Goal: Task Accomplishment & Management: Complete application form

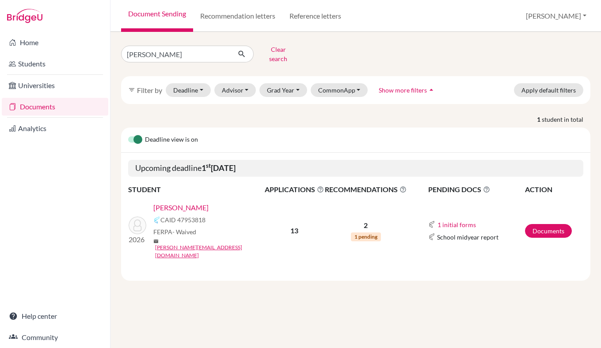
click at [206, 202] on link "[PERSON_NAME]" at bounding box center [180, 207] width 55 height 11
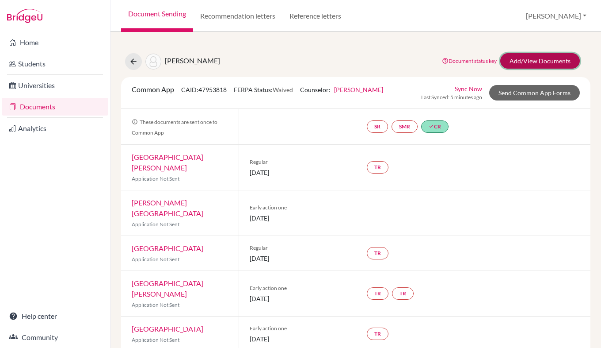
click at [522, 61] on link "Add/View Documents" at bounding box center [541, 60] width 80 height 15
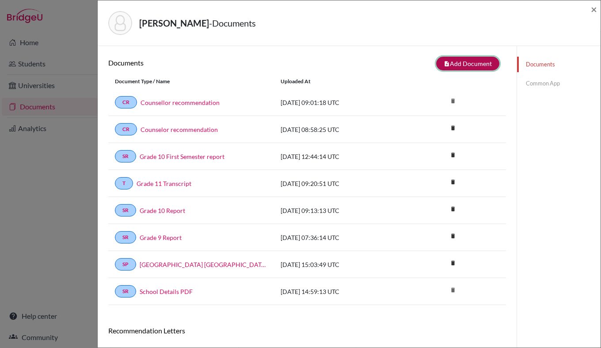
click at [471, 62] on button "note_add Add Document" at bounding box center [467, 64] width 63 height 14
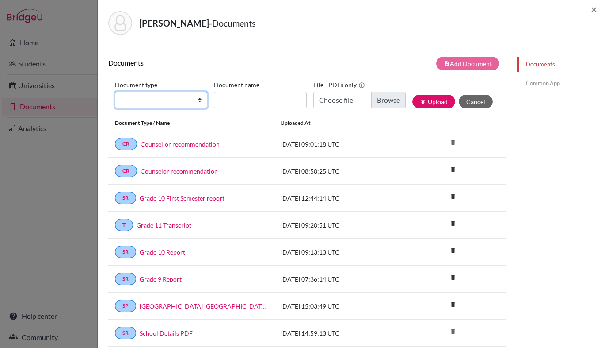
click at [177, 101] on select "Change explanation for Common App reports Counselor recommendation Internationa…" at bounding box center [161, 100] width 92 height 17
select select "44"
click at [115, 92] on select "Change explanation for Common App reports Counselor recommendation Internationa…" at bounding box center [161, 100] width 92 height 17
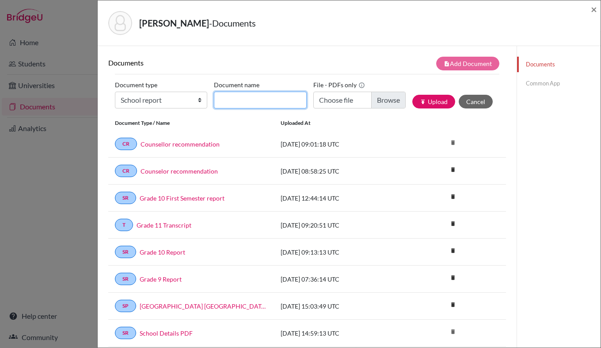
click at [242, 100] on input "Document name" at bounding box center [260, 100] width 92 height 17
type input "Grade 12 First semester Predicted Grades"
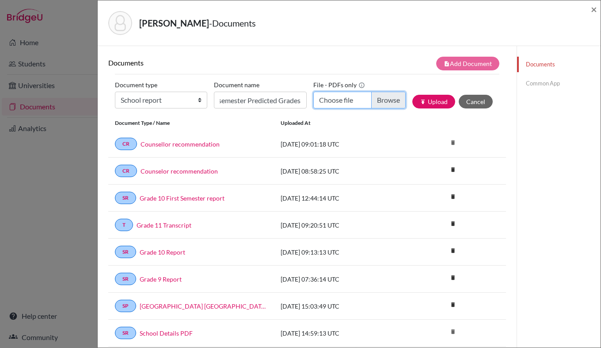
scroll to position [0, 0]
click at [387, 107] on input "Choose file" at bounding box center [360, 100] width 92 height 17
type input "C:\fakepath\IB_Diploma_Grade_12_Predicted_Grades_-_Semester_1_Grade_12_Schlasbe…"
click at [438, 105] on button "publish Upload" at bounding box center [434, 102] width 43 height 14
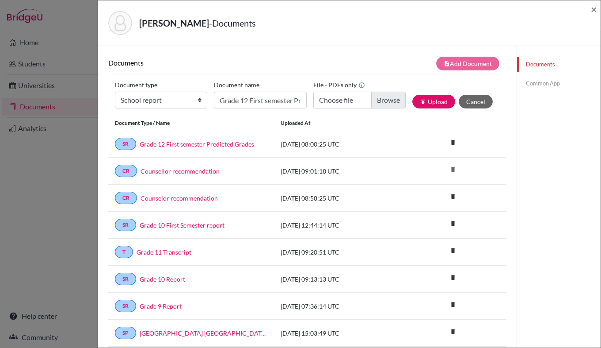
click at [539, 82] on link "Common App" at bounding box center [559, 83] width 84 height 15
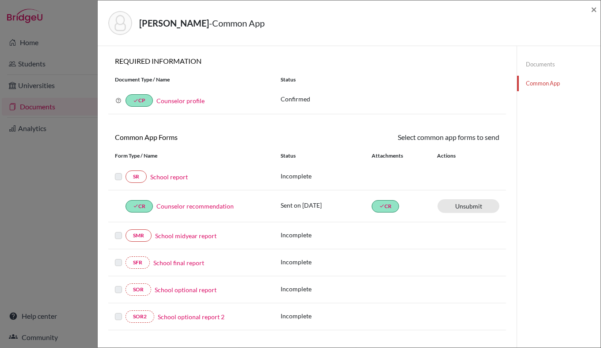
click at [118, 171] on label at bounding box center [118, 171] width 7 height 0
click at [177, 176] on link "School report" at bounding box center [169, 176] width 38 height 9
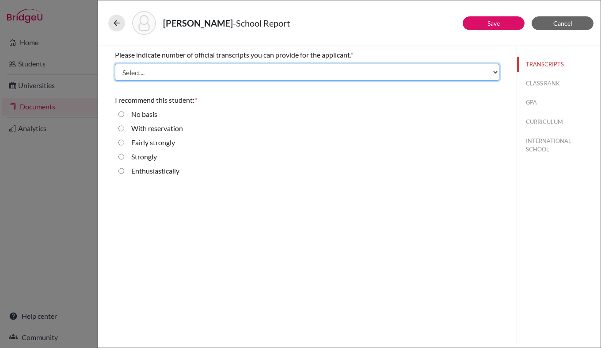
click at [181, 75] on select "Select... 1 2 3 4" at bounding box center [307, 72] width 385 height 17
select select "4"
click at [115, 64] on select "Select... 1 2 3 4" at bounding box center [307, 72] width 385 height 17
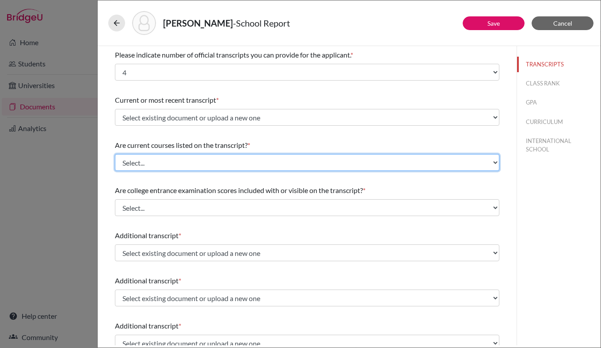
click at [338, 160] on select "Select... Yes No" at bounding box center [307, 162] width 385 height 17
select select "0"
click at [115, 154] on select "Select... Yes No" at bounding box center [307, 162] width 385 height 17
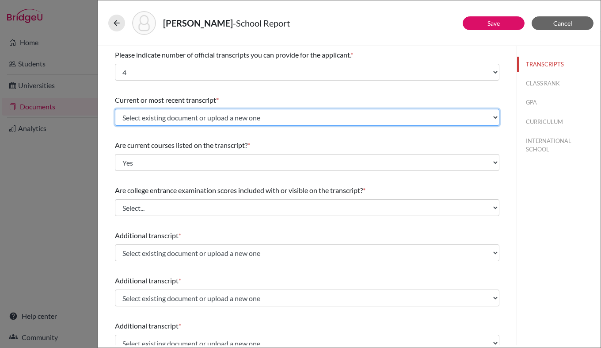
click at [321, 113] on select "Select existing document or upload a new one Grade 11 Transcript Upload New File" at bounding box center [307, 117] width 385 height 17
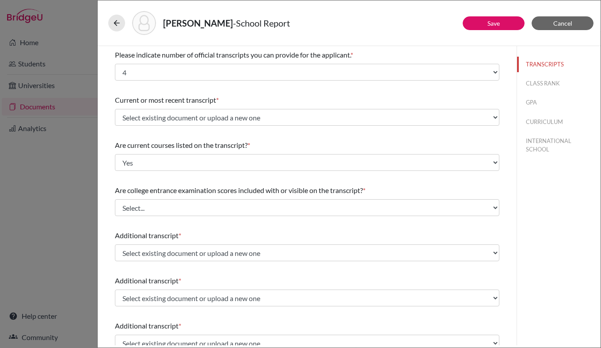
click at [543, 203] on div "TRANSCRIPTS CLASS RANK GPA CURRICULUM INTERNATIONAL SCHOOL" at bounding box center [559, 195] width 84 height 299
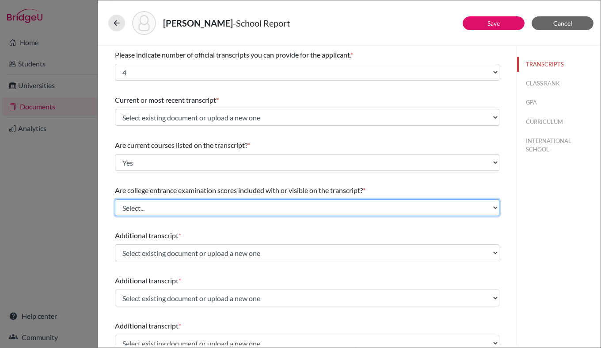
click at [186, 209] on select "Select... Yes No" at bounding box center [307, 207] width 385 height 17
select select "1"
click at [115, 199] on select "Select... Yes No" at bounding box center [307, 207] width 385 height 17
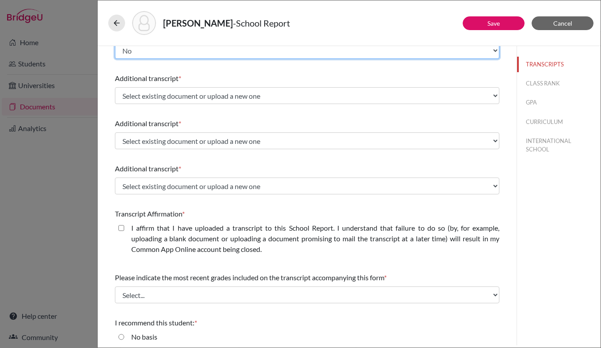
scroll to position [157, 0]
click at [119, 228] on closed\ "I affirm that I have uploaded a transcript to this School Report. I understand …" at bounding box center [122, 227] width 6 height 11
checkbox closed\ "true"
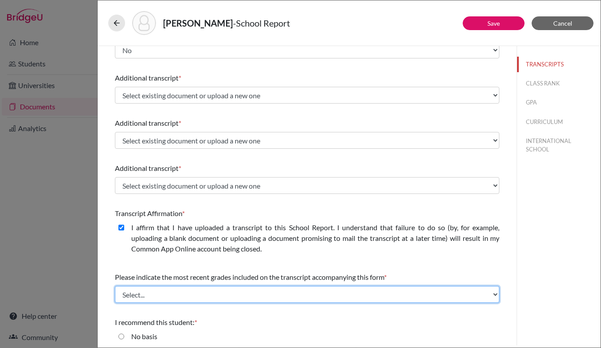
click at [339, 291] on select "Select... Final junior year grades 1st Quarter senior year grades 2nd Quarter/1…" at bounding box center [307, 294] width 385 height 17
select select "4"
click at [115, 286] on select "Select... Final junior year grades 1st Quarter senior year grades 2nd Quarter/1…" at bounding box center [307, 294] width 385 height 17
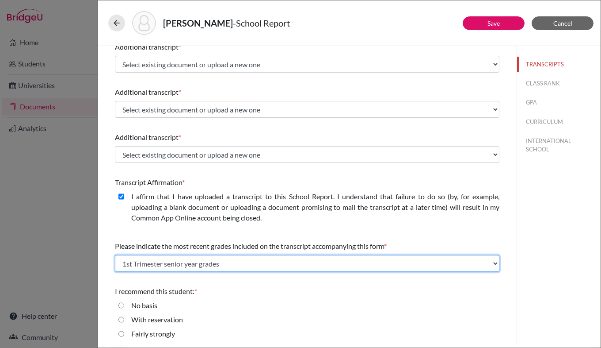
scroll to position [218, 0]
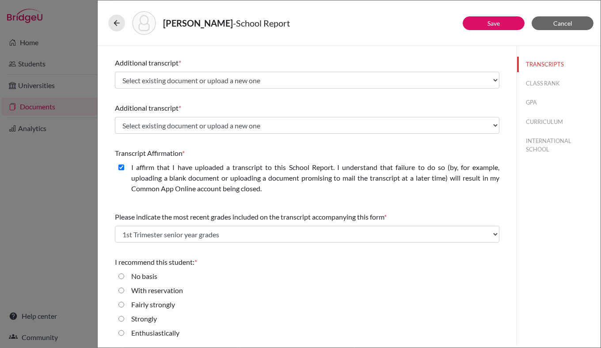
click at [122, 321] on input "Strongly" at bounding box center [122, 318] width 6 height 11
radio input "true"
click at [537, 82] on button "CLASS RANK" at bounding box center [559, 83] width 84 height 15
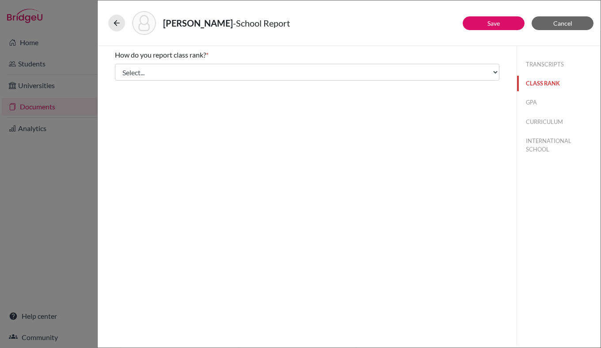
scroll to position [0, 0]
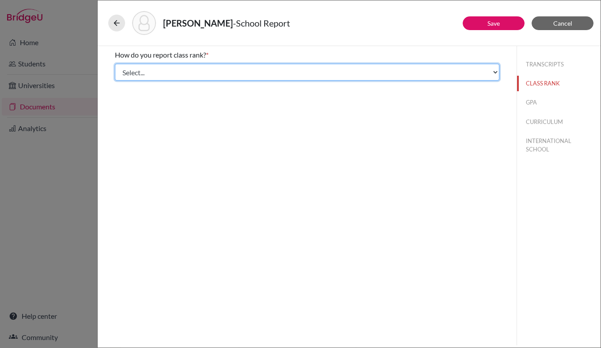
click at [489, 72] on select "Select... Exact Decile Quintile Quartile None" at bounding box center [307, 72] width 385 height 17
select select "5"
click at [115, 64] on select "Select... Exact Decile Quintile Quartile None" at bounding box center [307, 72] width 385 height 17
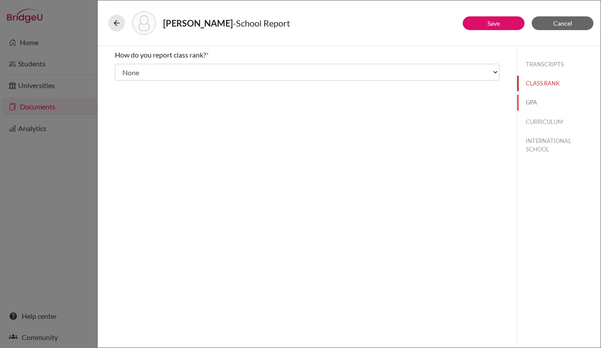
click at [541, 102] on button "GPA" at bounding box center [559, 102] width 84 height 15
click at [121, 85] on input "No" at bounding box center [122, 83] width 6 height 11
radio input "true"
click at [540, 122] on button "CURRICULUM" at bounding box center [559, 121] width 84 height 15
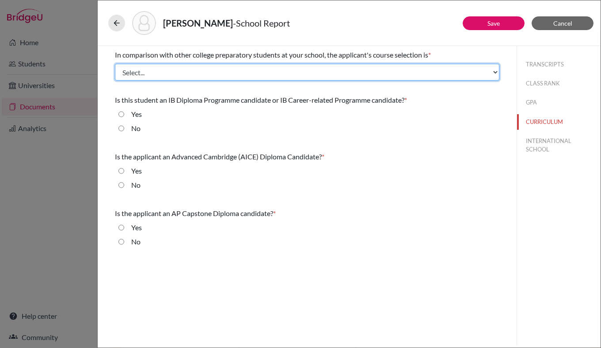
click at [422, 67] on select "Select... Less than demanding Average [PERSON_NAME] Very demanding Most demandi…" at bounding box center [307, 72] width 385 height 17
select select "4"
click at [115, 64] on select "Select... Less than demanding Average [PERSON_NAME] Very demanding Most demandi…" at bounding box center [307, 72] width 385 height 17
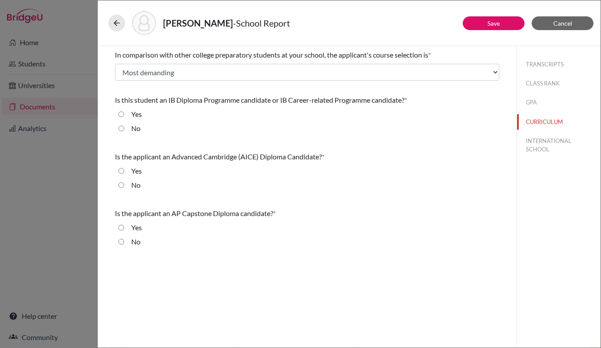
click at [121, 115] on input "Yes" at bounding box center [122, 114] width 6 height 11
radio input "true"
click at [123, 184] on input "No" at bounding box center [122, 185] width 6 height 11
radio input "true"
click at [121, 242] on input "No" at bounding box center [122, 241] width 6 height 11
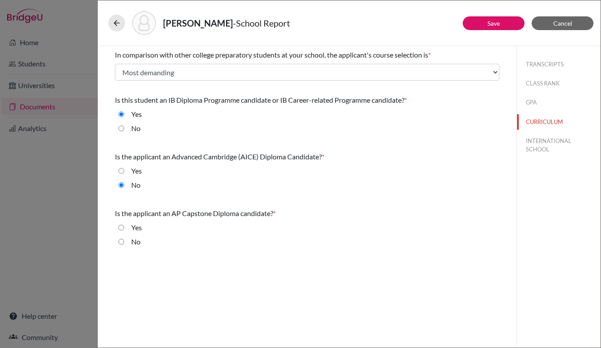
radio input "true"
click at [536, 145] on button "INTERNATIONAL SCHOOL" at bounding box center [559, 145] width 84 height 24
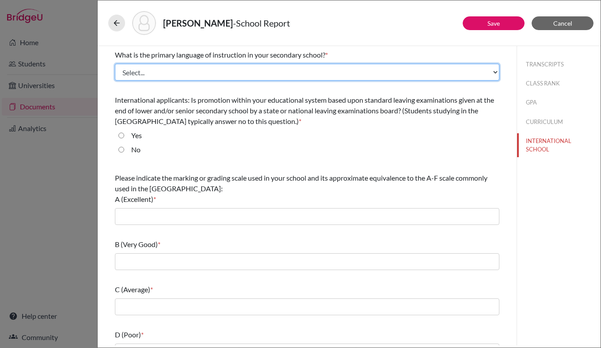
click at [417, 78] on select "Select... Albanian Arabic Armenian Assamese Azerbaijani Belarusian Bengali Bulg…" at bounding box center [307, 72] width 385 height 17
select select "14"
click at [115, 64] on select "Select... Albanian Arabic Armenian Assamese Azerbaijani Belarusian Bengali Bulg…" at bounding box center [307, 72] width 385 height 17
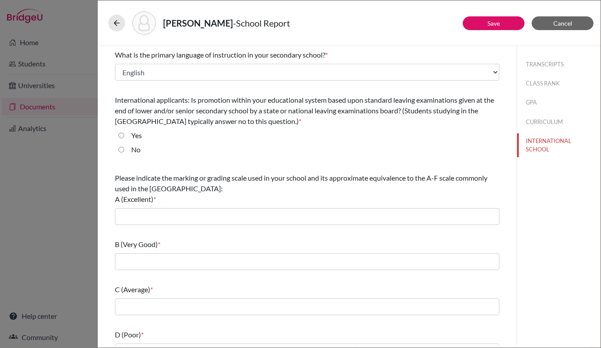
click at [121, 136] on input "Yes" at bounding box center [122, 135] width 6 height 11
radio input "true"
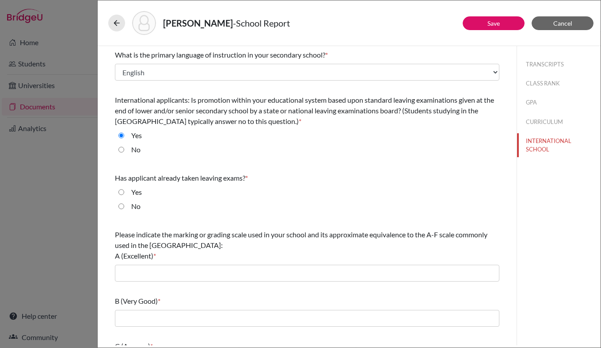
click at [122, 207] on input "No" at bounding box center [122, 206] width 6 height 11
radio input "true"
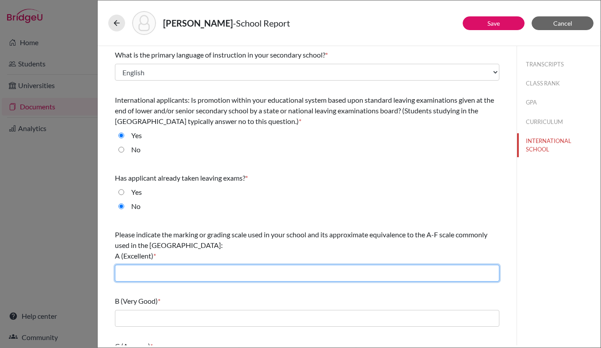
click at [132, 274] on input "text" at bounding box center [307, 272] width 385 height 17
type input "7"
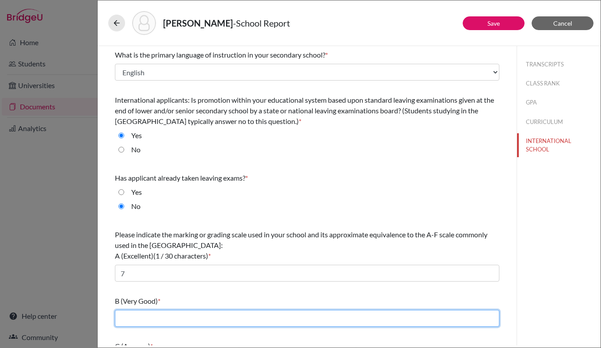
click at [151, 313] on input "text" at bounding box center [307, 318] width 385 height 17
type input "5-6"
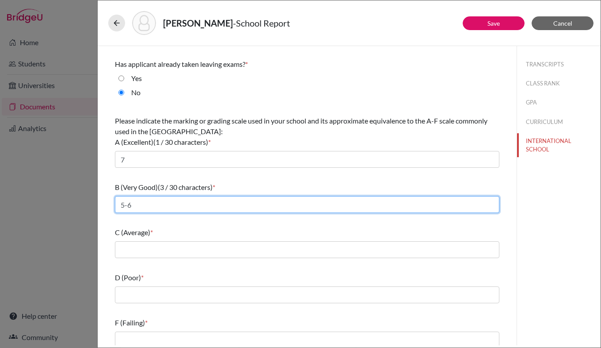
scroll to position [120, 0]
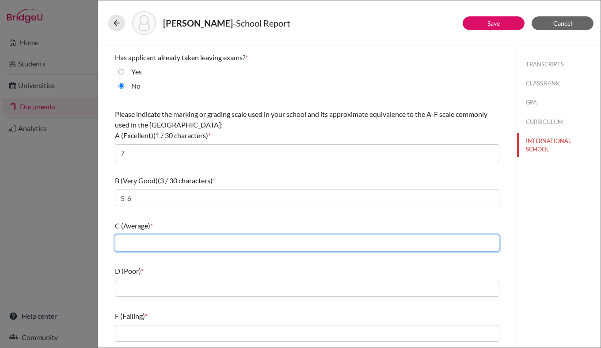
click at [145, 244] on input "text" at bounding box center [307, 242] width 385 height 17
type input "4"
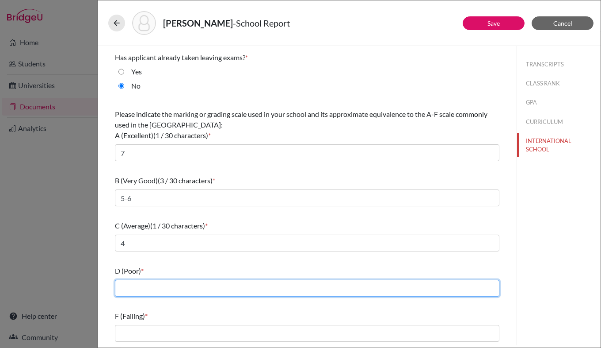
click at [145, 288] on input "text" at bounding box center [307, 287] width 385 height 17
type input "3"
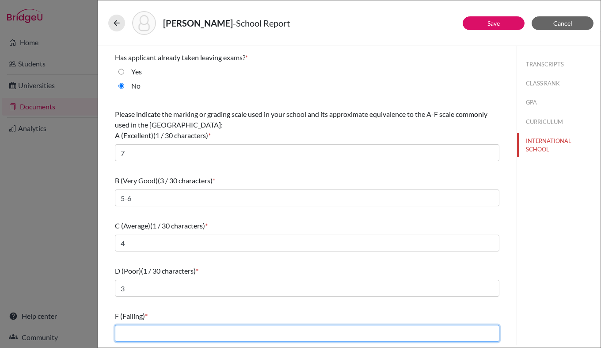
click at [156, 332] on input "text" at bounding box center [307, 333] width 385 height 17
type input "1-2"
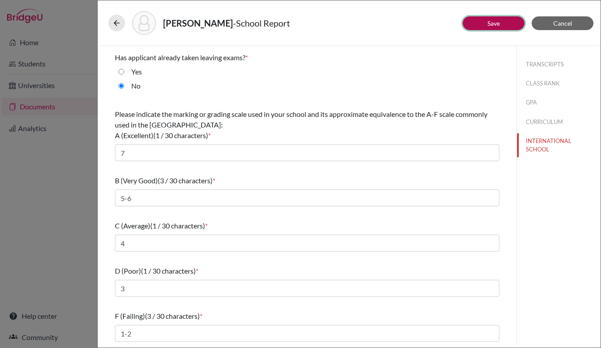
click at [507, 27] on button "Save" at bounding box center [494, 23] width 62 height 14
select select "4"
select select "0"
select select "1"
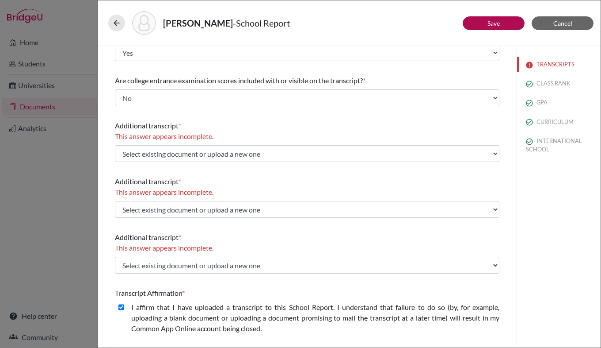
scroll to position [98, 0]
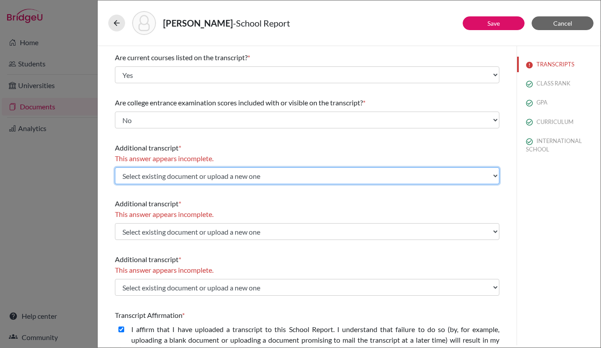
click at [338, 175] on select "Select existing document or upload a new one Grade 11 Transcript Upload New File" at bounding box center [307, 175] width 385 height 17
select select "670285"
click at [115, 167] on select "Select existing document or upload a new one Grade 11 Transcript Upload New File" at bounding box center [307, 175] width 385 height 17
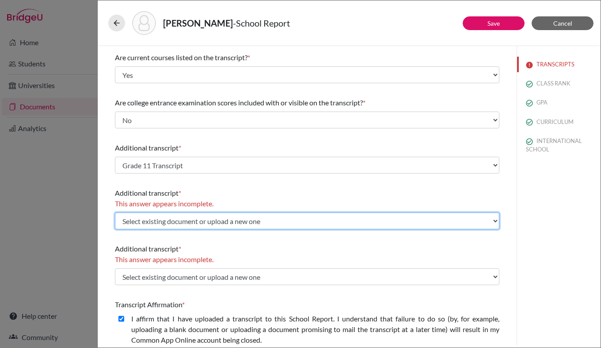
click at [310, 223] on select "Select existing document or upload a new one Grade 11 Transcript Upload New File" at bounding box center [307, 220] width 385 height 17
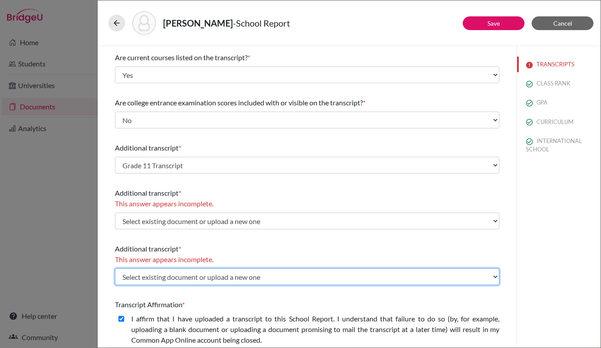
click at [276, 279] on select "Select existing document or upload a new one Grade 11 Transcript Upload New File" at bounding box center [307, 276] width 385 height 17
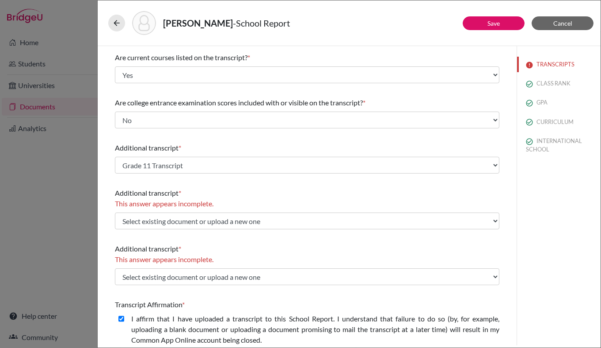
click at [266, 245] on div "Additional transcript *" at bounding box center [307, 248] width 385 height 11
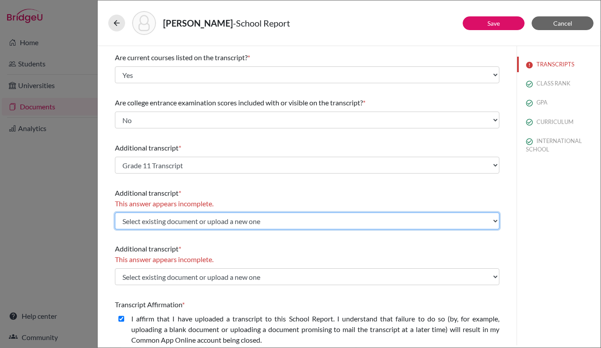
click at [256, 220] on select "Select existing document or upload a new one Grade 11 Transcript Upload New File" at bounding box center [307, 220] width 385 height 17
select select "Upload New File"
click at [115, 212] on select "Select existing document or upload a new one Grade 11 Transcript Upload New File" at bounding box center [307, 220] width 385 height 17
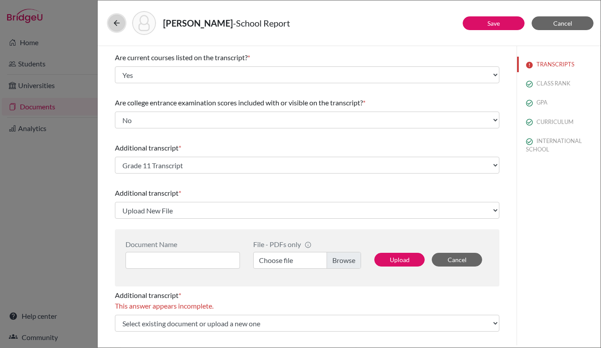
click at [113, 23] on icon at bounding box center [116, 23] width 9 height 9
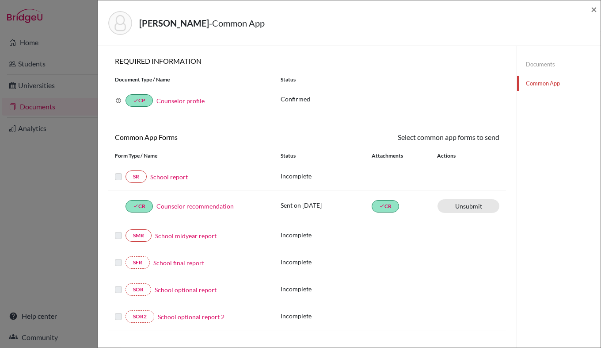
click at [536, 65] on link "Documents" at bounding box center [559, 64] width 84 height 15
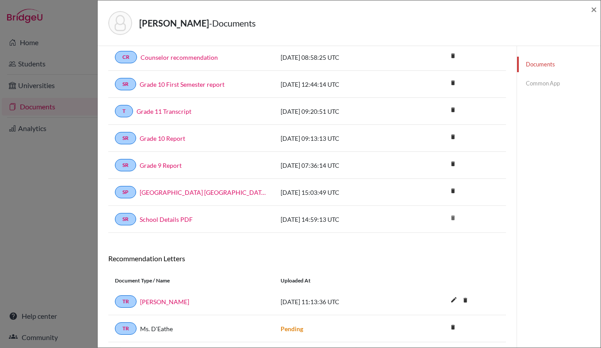
scroll to position [126, 0]
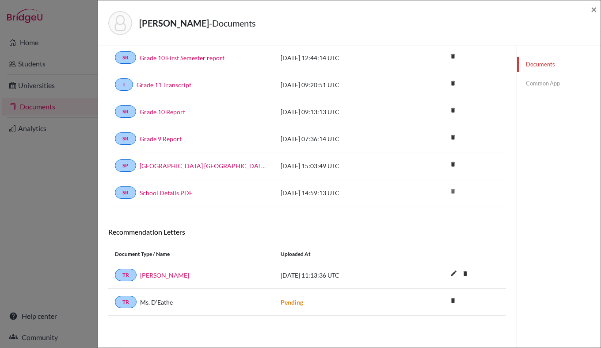
click at [74, 25] on div "[PERSON_NAME] - Documents × Documents note_add Add Document Document type Chang…" at bounding box center [300, 174] width 601 height 348
click at [595, 11] on span "×" at bounding box center [594, 9] width 6 height 13
